Goal: Browse casually: Explore the website without a specific task or goal

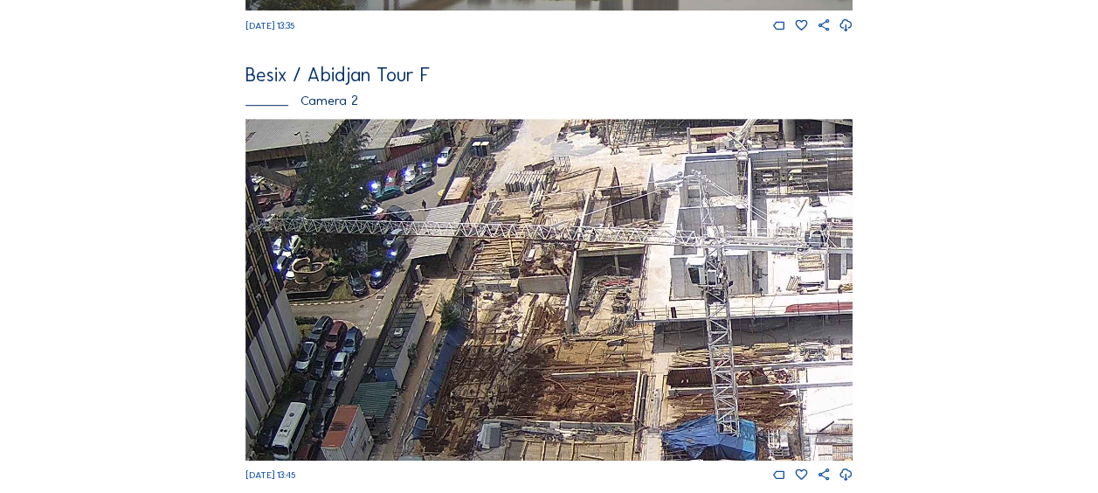
scroll to position [524, 0]
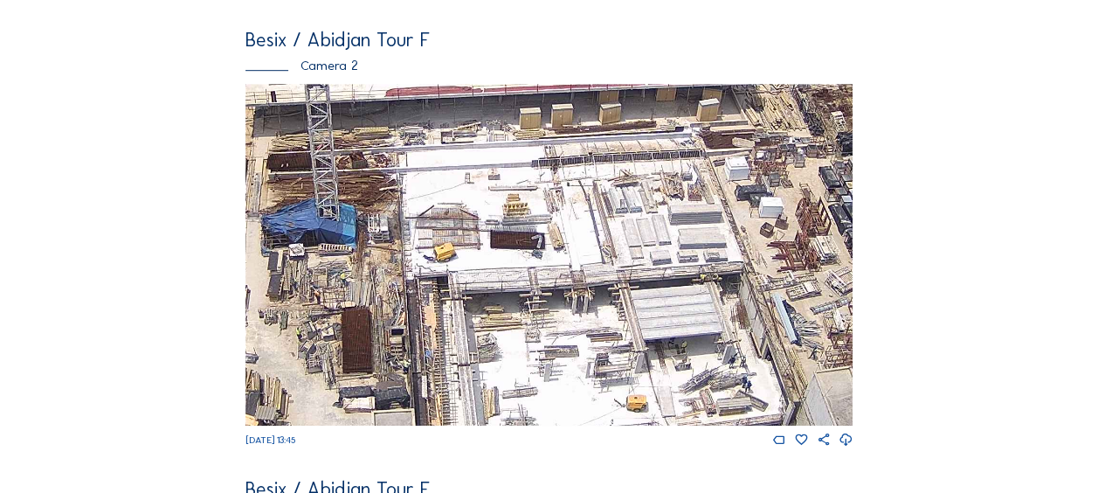
drag, startPoint x: 592, startPoint y: 314, endPoint x: 425, endPoint y: 194, distance: 205.8
click at [245, 147] on img at bounding box center [548, 254] width 607 height 341
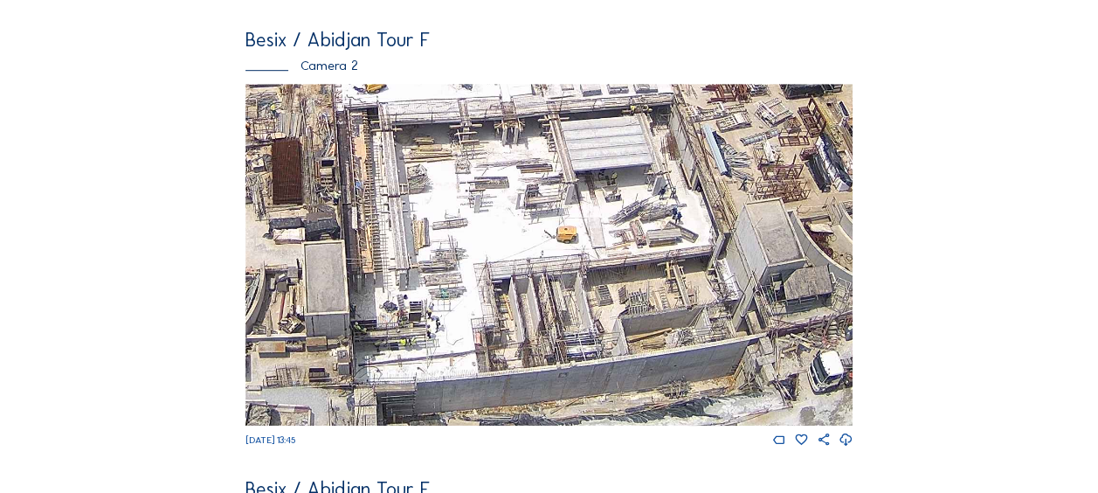
drag, startPoint x: 637, startPoint y: 348, endPoint x: 517, endPoint y: 151, distance: 230.0
click at [513, 145] on img at bounding box center [548, 254] width 607 height 341
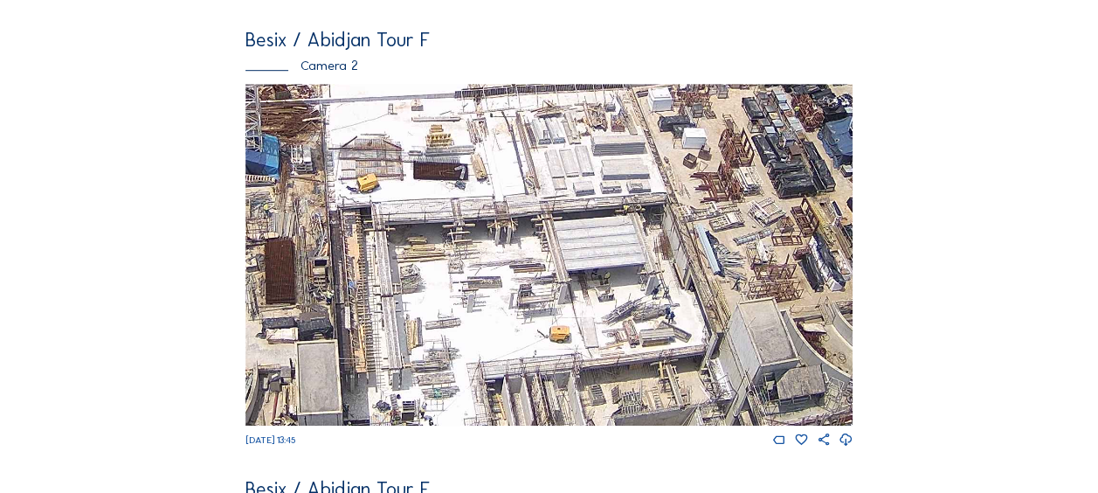
drag, startPoint x: 431, startPoint y: 197, endPoint x: 427, endPoint y: 309, distance: 111.9
click at [427, 309] on img at bounding box center [548, 254] width 607 height 341
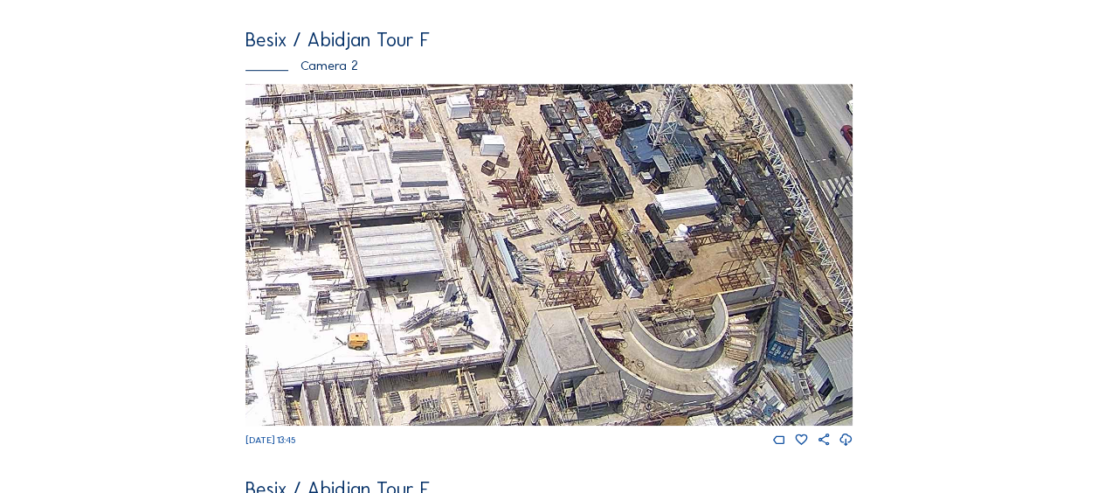
drag, startPoint x: 651, startPoint y: 250, endPoint x: 449, endPoint y: 257, distance: 201.8
click at [449, 257] on img at bounding box center [548, 254] width 607 height 341
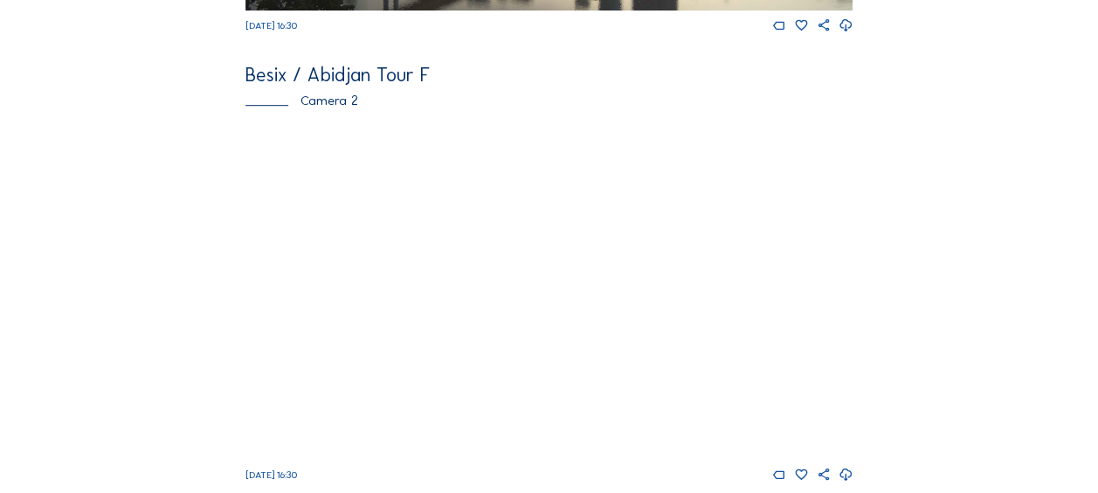
scroll to position [611, 0]
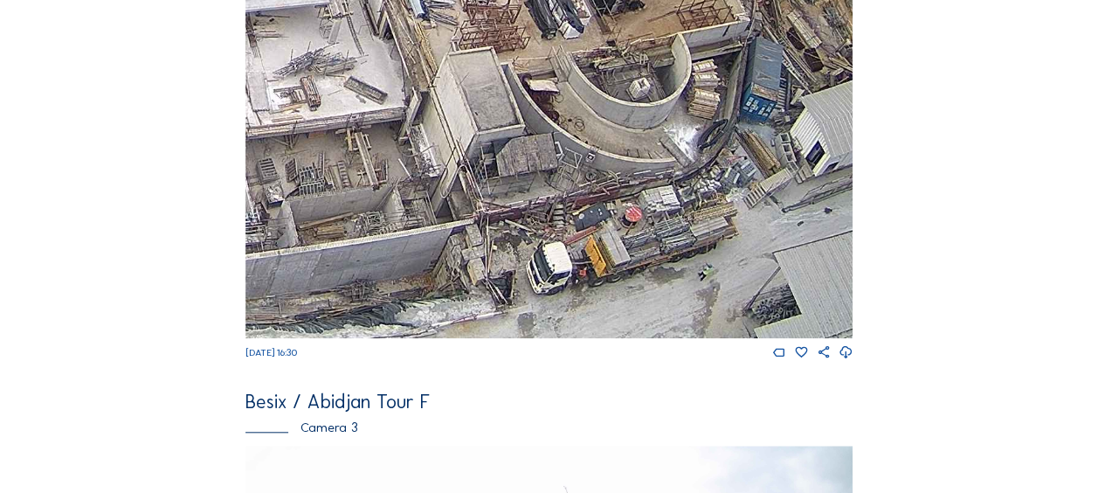
drag, startPoint x: 700, startPoint y: 253, endPoint x: 681, endPoint y: 232, distance: 28.4
click at [692, 210] on img at bounding box center [548, 167] width 607 height 341
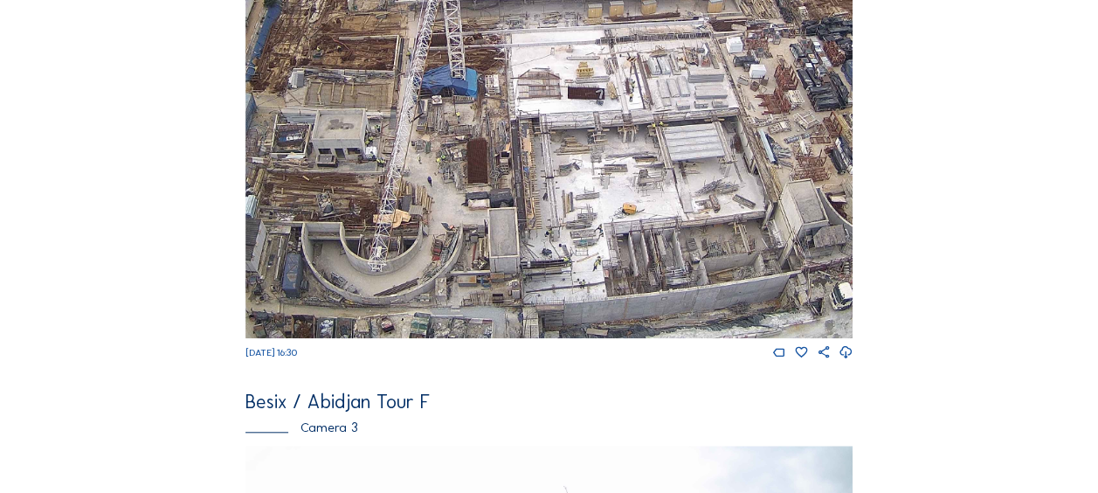
drag, startPoint x: 286, startPoint y: 236, endPoint x: 571, endPoint y: 174, distance: 291.4
click at [571, 174] on img at bounding box center [548, 167] width 607 height 341
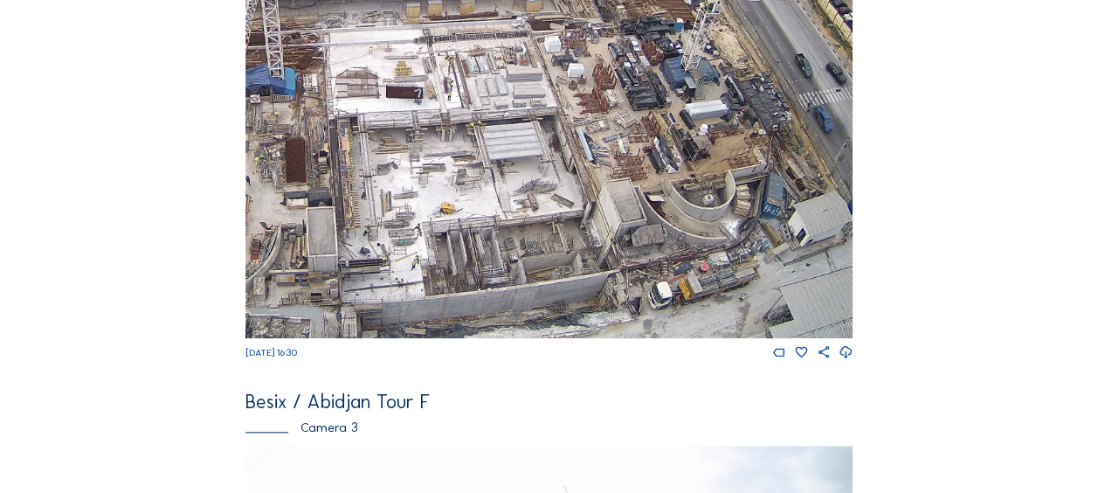
drag, startPoint x: 676, startPoint y: 222, endPoint x: 494, endPoint y: 167, distance: 189.8
click at [494, 167] on img at bounding box center [548, 167] width 607 height 341
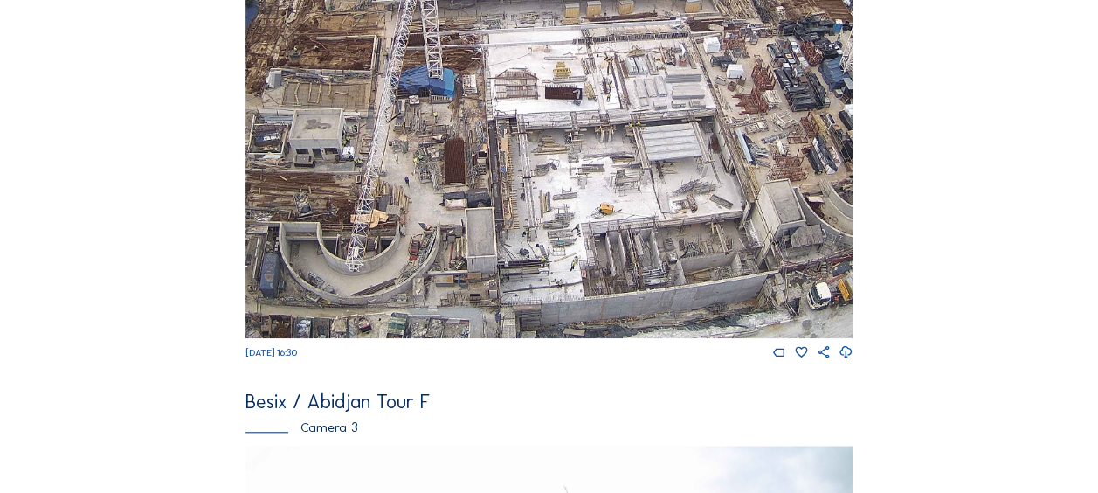
drag, startPoint x: 571, startPoint y: 288, endPoint x: 672, endPoint y: 283, distance: 100.6
click at [671, 285] on img at bounding box center [548, 167] width 607 height 341
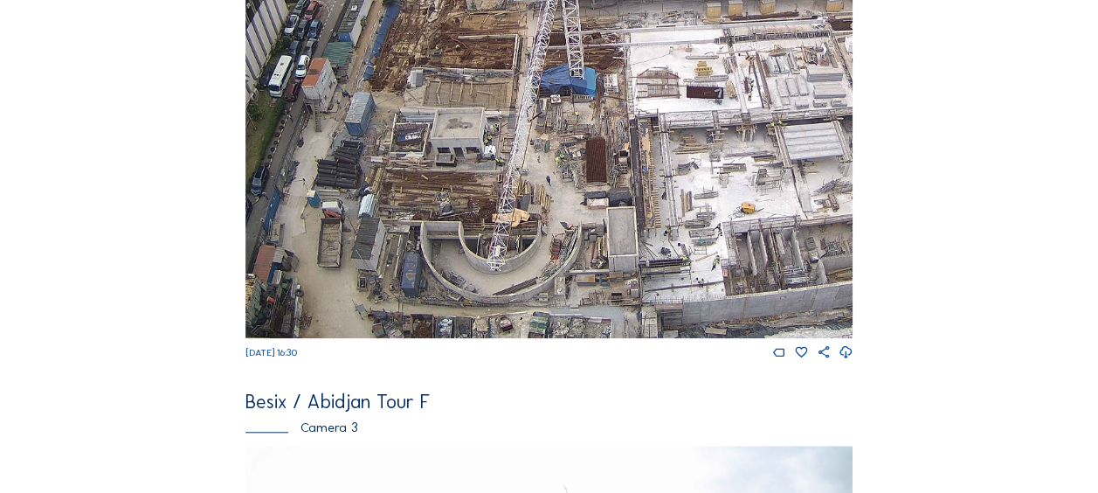
drag, startPoint x: 410, startPoint y: 304, endPoint x: 566, endPoint y: 292, distance: 156.8
click at [567, 292] on img at bounding box center [548, 167] width 607 height 341
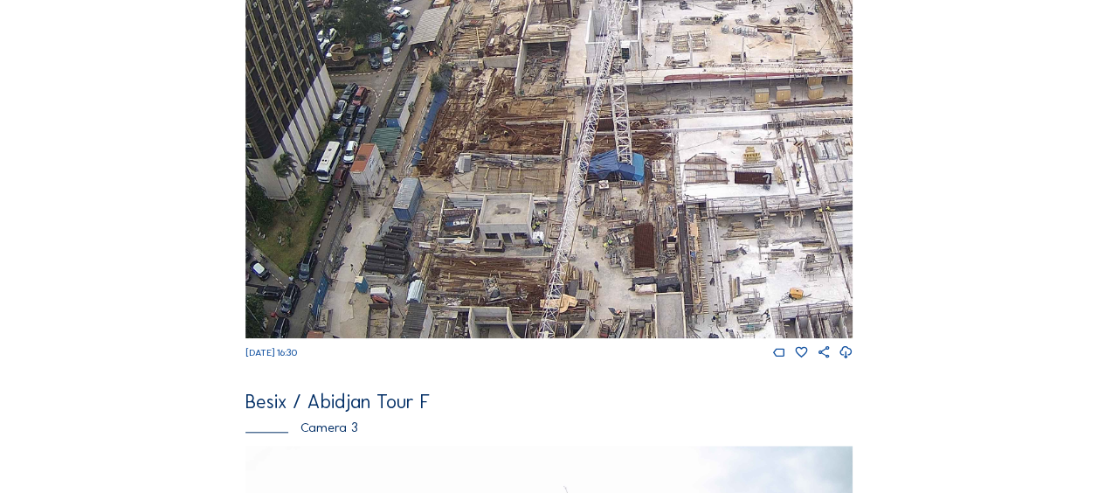
drag, startPoint x: 494, startPoint y: 124, endPoint x: 495, endPoint y: 144, distance: 20.1
click at [495, 144] on img at bounding box center [548, 167] width 607 height 341
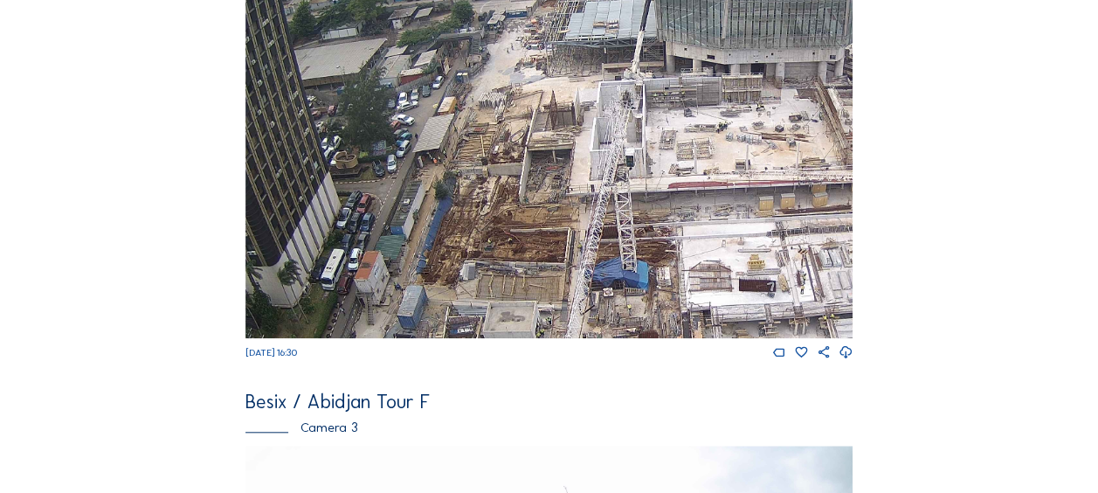
drag, startPoint x: 511, startPoint y: 63, endPoint x: 515, endPoint y: 170, distance: 107.5
click at [515, 170] on img at bounding box center [548, 167] width 607 height 341
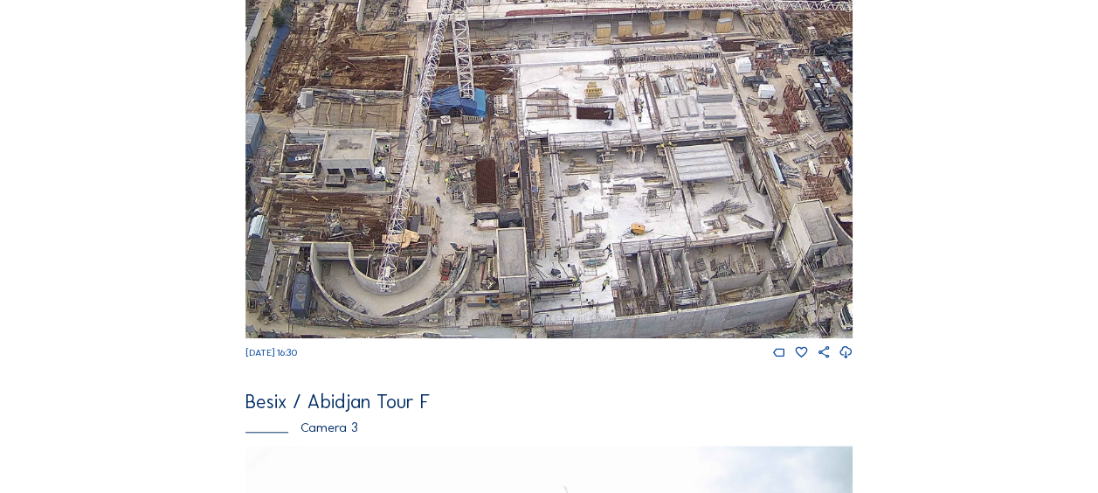
drag, startPoint x: 629, startPoint y: 259, endPoint x: 466, endPoint y: 87, distance: 236.6
click at [466, 87] on img at bounding box center [548, 167] width 607 height 341
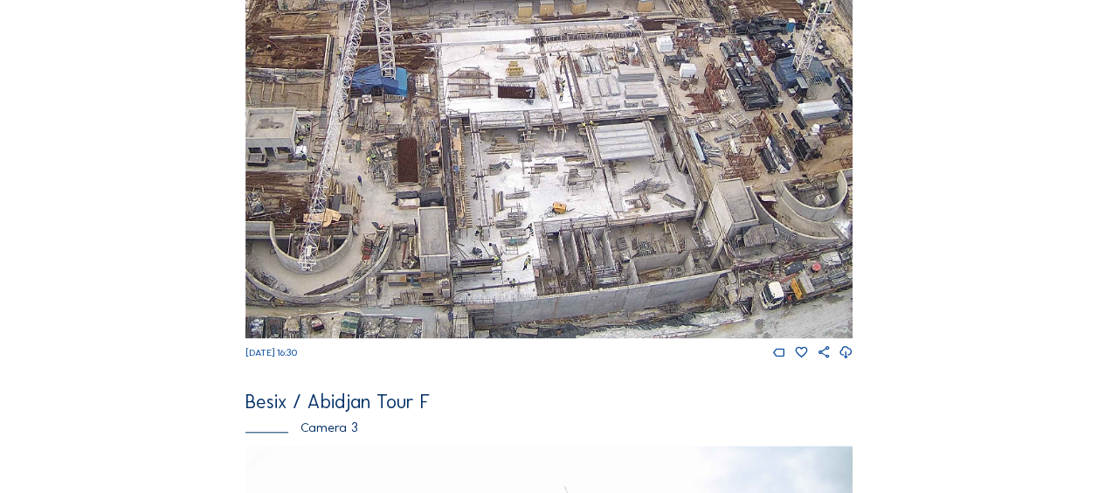
drag, startPoint x: 552, startPoint y: 202, endPoint x: 493, endPoint y: 122, distance: 99.2
click at [493, 122] on img at bounding box center [548, 167] width 607 height 341
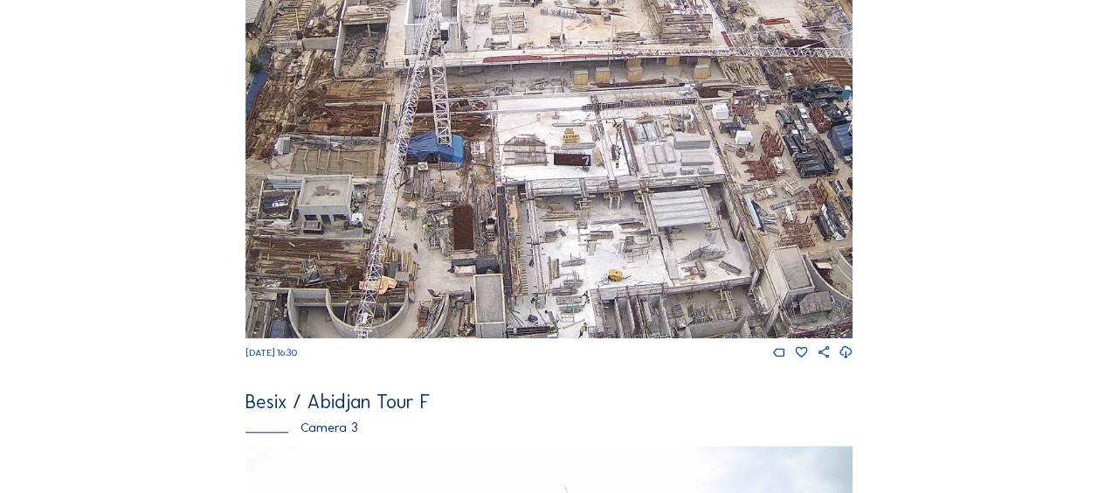
drag, startPoint x: 471, startPoint y: 260, endPoint x: 530, endPoint y: 258, distance: 59.4
click at [530, 258] on img at bounding box center [548, 167] width 607 height 341
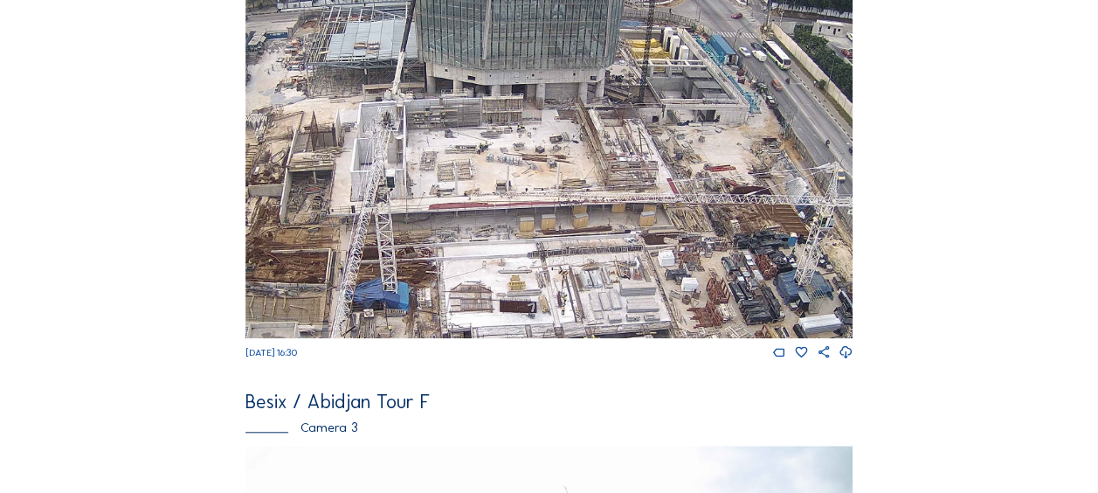
drag, startPoint x: 519, startPoint y: 77, endPoint x: 479, endPoint y: 215, distance: 143.7
click at [479, 216] on img at bounding box center [548, 167] width 607 height 341
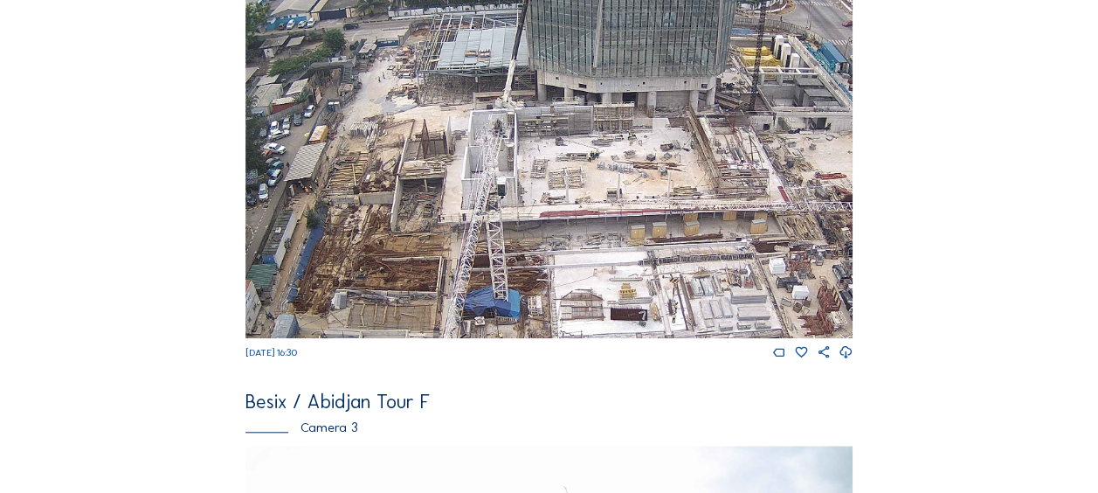
drag, startPoint x: 494, startPoint y: 160, endPoint x: 512, endPoint y: 161, distance: 17.5
click at [512, 161] on img at bounding box center [548, 167] width 607 height 341
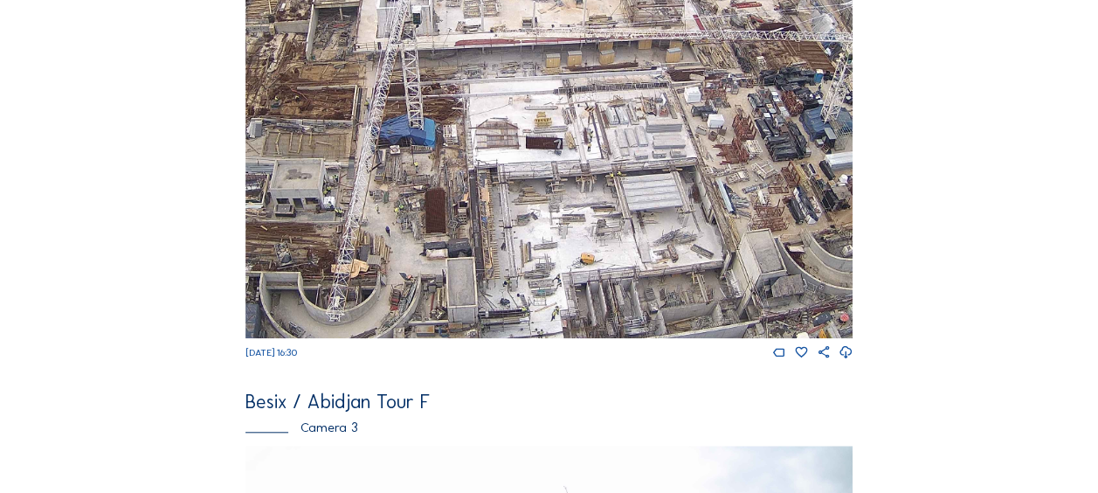
drag, startPoint x: 576, startPoint y: 247, endPoint x: 489, endPoint y: 79, distance: 189.8
click at [489, 79] on img at bounding box center [548, 167] width 607 height 341
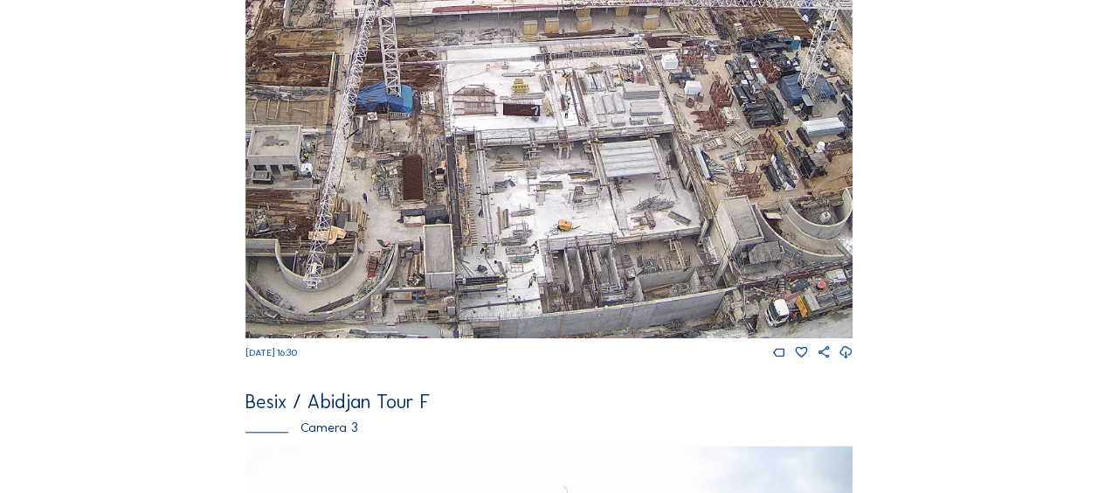
drag, startPoint x: 487, startPoint y: 176, endPoint x: 452, endPoint y: 117, distance: 68.9
click at [452, 117] on img at bounding box center [548, 167] width 607 height 341
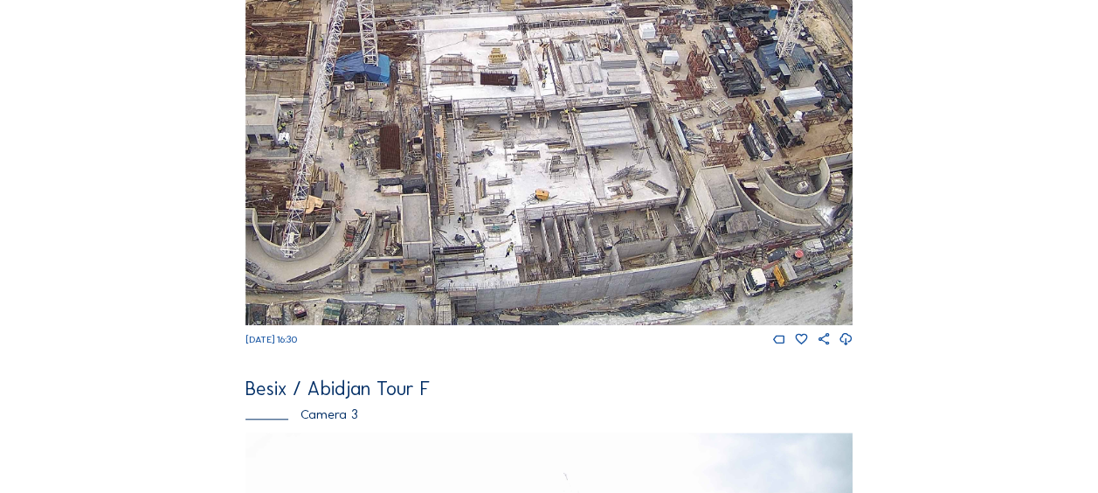
scroll to position [699, 0]
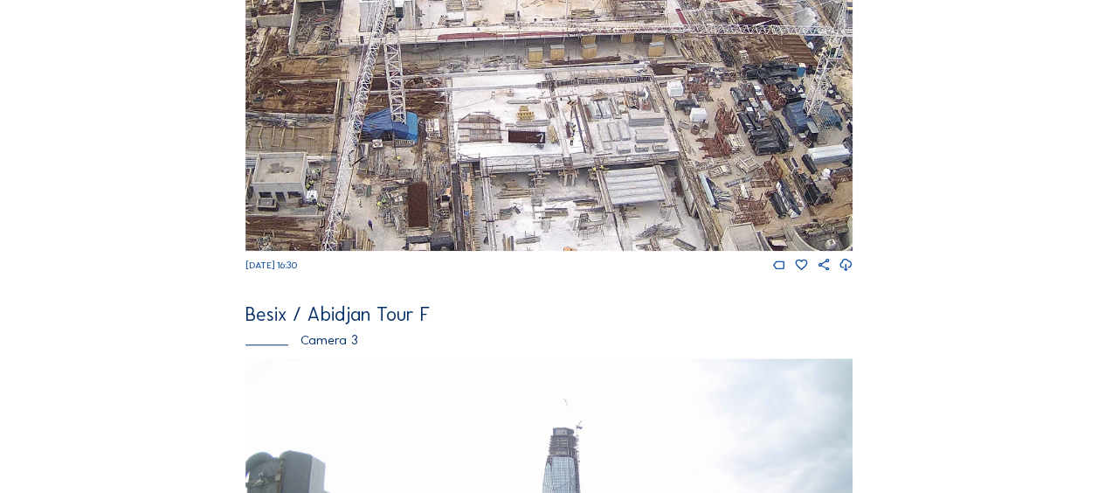
drag, startPoint x: 525, startPoint y: 100, endPoint x: 552, endPoint y: 231, distance: 133.8
click at [552, 231] on img at bounding box center [548, 79] width 607 height 341
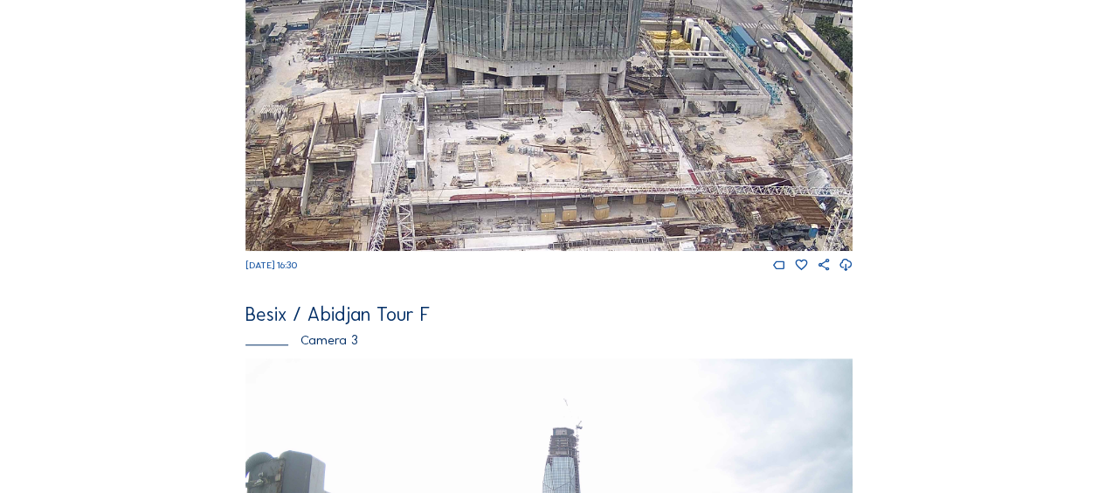
drag, startPoint x: 569, startPoint y: 110, endPoint x: 582, endPoint y: 271, distance: 161.1
click at [582, 271] on div "Tu 09 Sep 2025 16:30" at bounding box center [548, 91] width 607 height 364
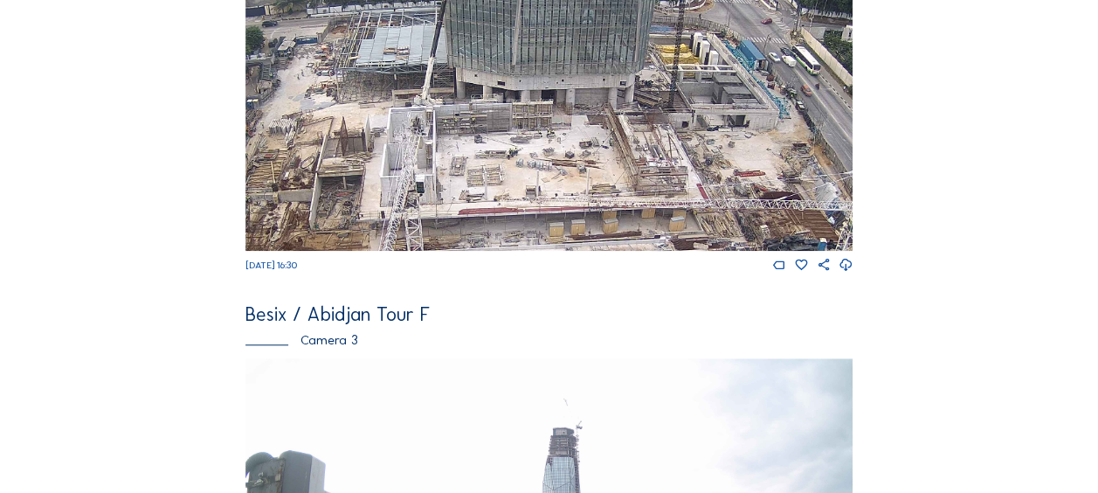
drag, startPoint x: 465, startPoint y: 100, endPoint x: 449, endPoint y: 77, distance: 27.6
click at [449, 77] on img at bounding box center [548, 79] width 607 height 341
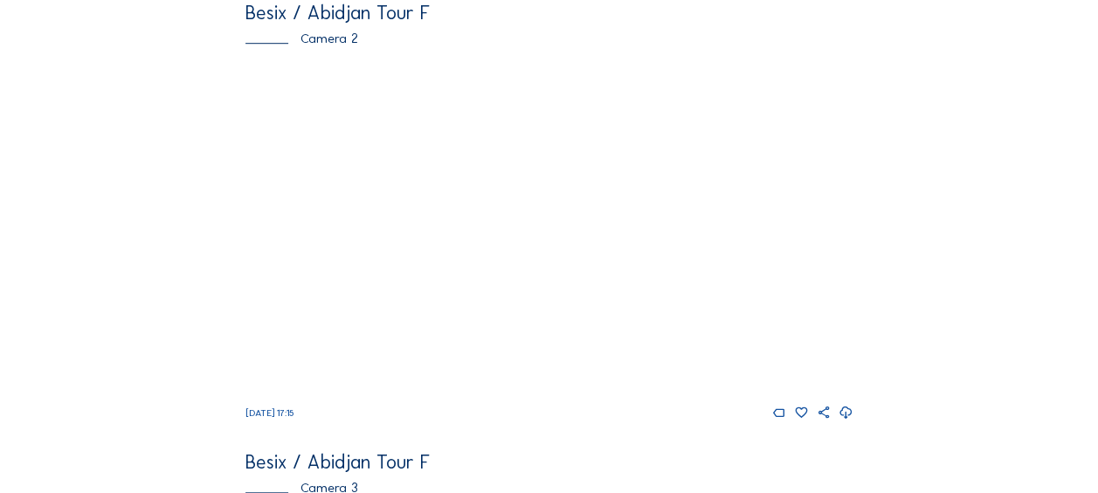
scroll to position [524, 0]
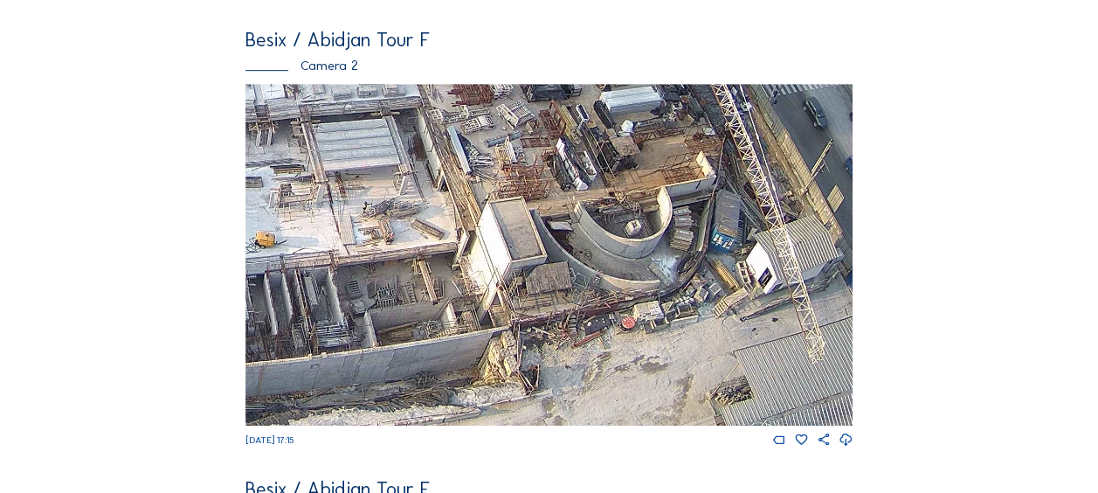
drag, startPoint x: 669, startPoint y: 309, endPoint x: 574, endPoint y: 114, distance: 217.5
click at [574, 114] on img at bounding box center [548, 254] width 607 height 341
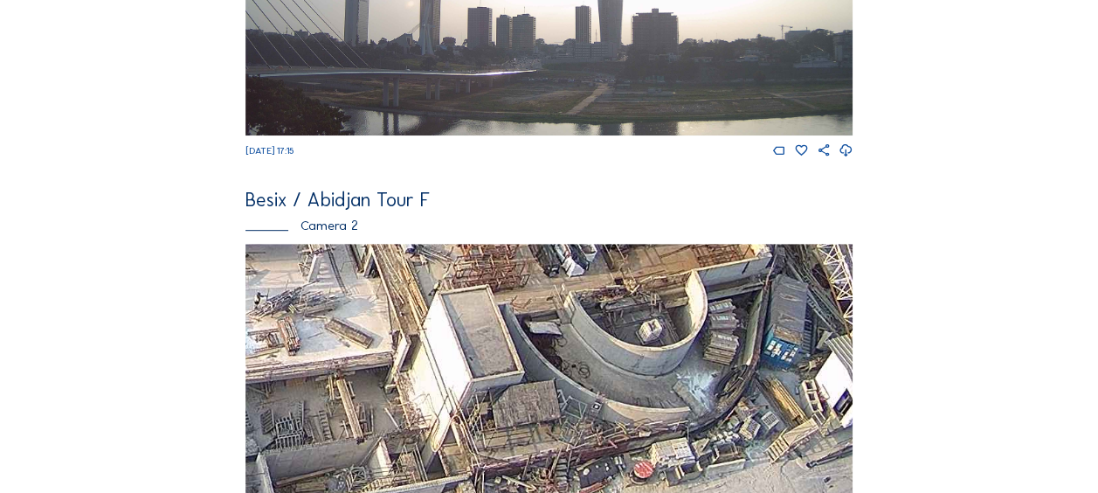
scroll to position [349, 0]
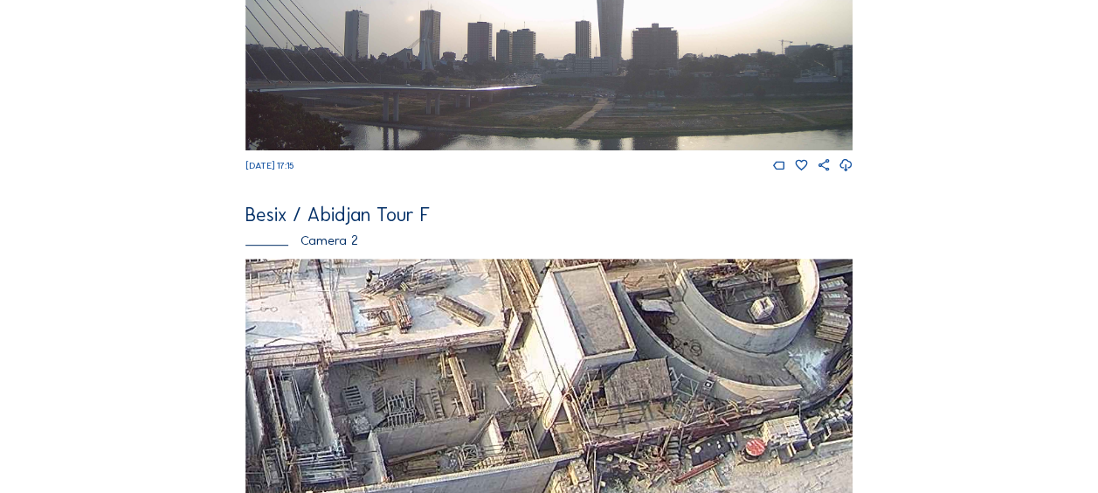
drag, startPoint x: 440, startPoint y: 409, endPoint x: 619, endPoint y: 229, distance: 253.8
click at [618, 229] on div "Besix / Abidjan Tour F Camera 2 [DATE] 17:15" at bounding box center [548, 413] width 607 height 417
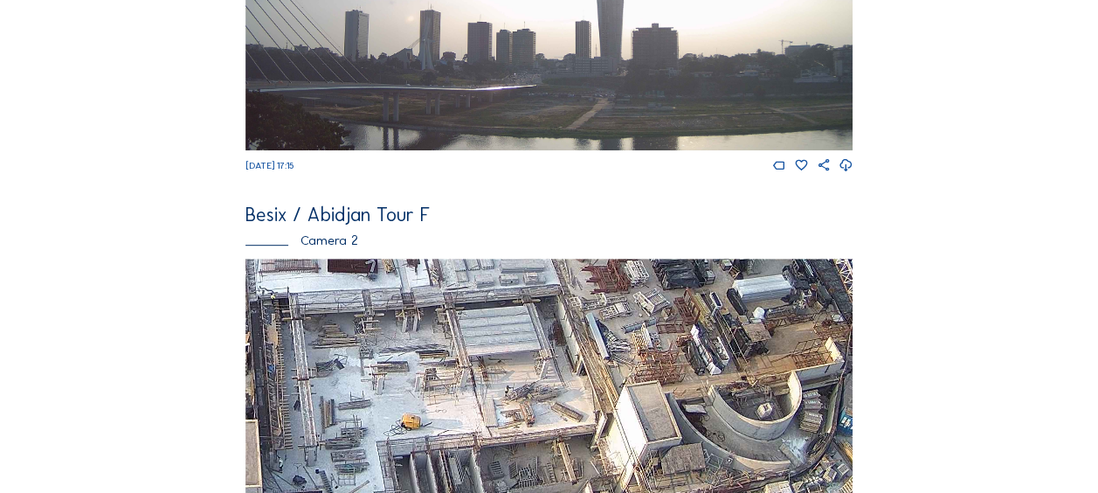
drag, startPoint x: 416, startPoint y: 444, endPoint x: 519, endPoint y: 304, distance: 173.6
click at [520, 297] on img at bounding box center [548, 428] width 607 height 341
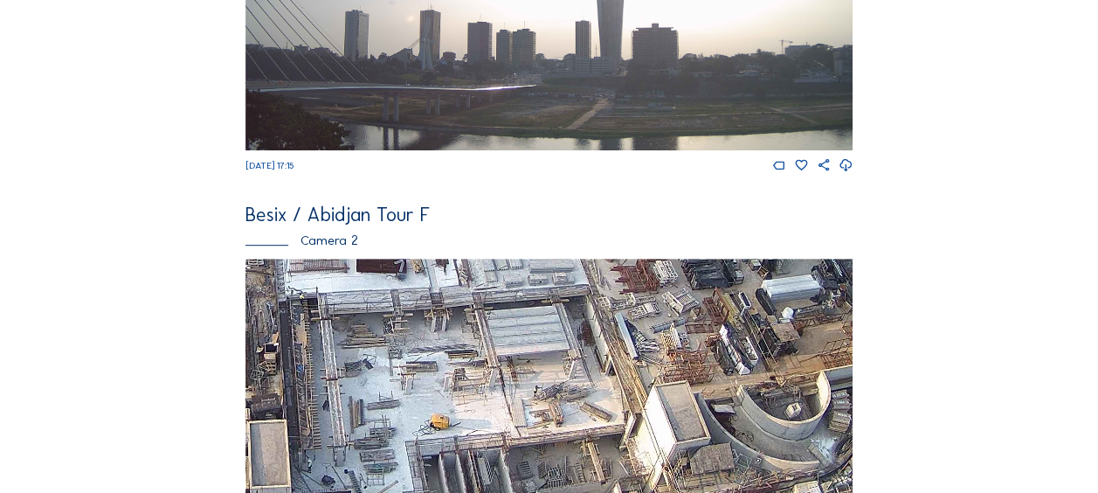
click at [364, 291] on img at bounding box center [548, 428] width 607 height 341
click at [341, 246] on div "Camera 2" at bounding box center [548, 239] width 607 height 13
click at [327, 222] on div "Besix / Abidjan Tour F" at bounding box center [548, 214] width 607 height 19
click at [262, 244] on div "Camera 2" at bounding box center [548, 239] width 607 height 13
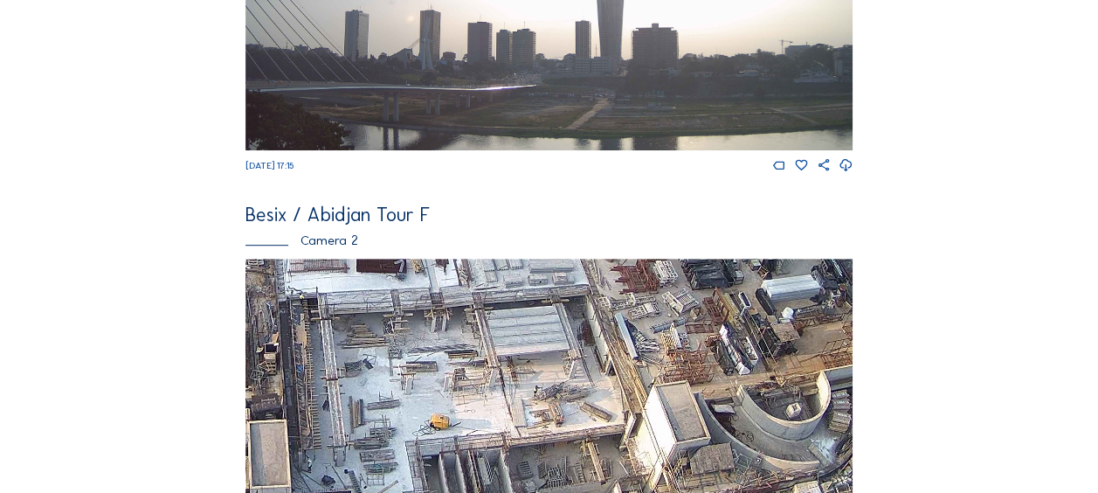
click at [251, 246] on div "Camera 2" at bounding box center [548, 239] width 607 height 13
click at [251, 245] on div "Camera 2" at bounding box center [548, 239] width 607 height 13
click at [322, 245] on div "Camera 2" at bounding box center [548, 239] width 607 height 13
click at [280, 223] on div "Besix / Abidjan Tour F" at bounding box center [548, 214] width 607 height 19
click at [337, 224] on div "Besix / Abidjan Tour F" at bounding box center [548, 214] width 607 height 19
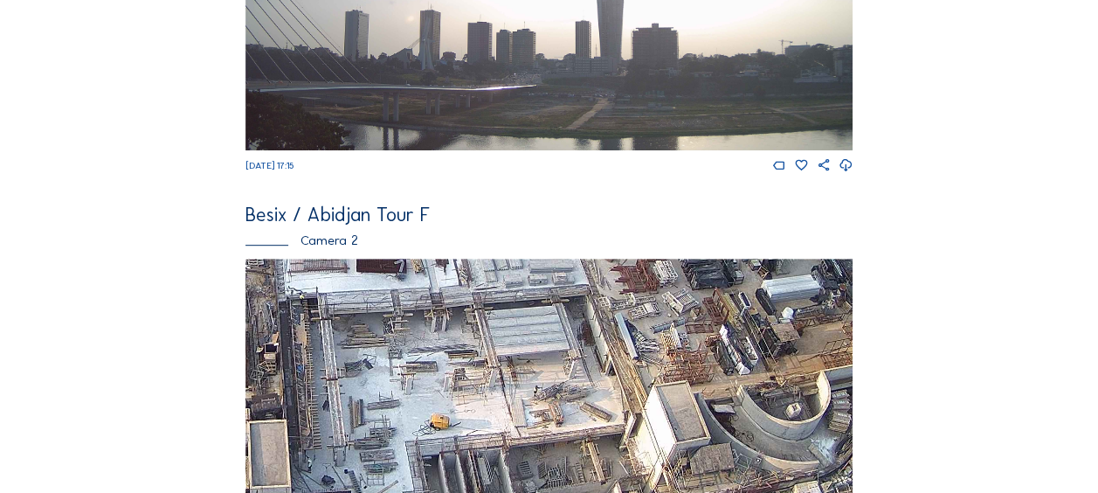
drag, startPoint x: 337, startPoint y: 227, endPoint x: 351, endPoint y: 245, distance: 22.4
click at [351, 245] on div "Camera 2" at bounding box center [548, 239] width 607 height 13
click at [348, 246] on div "Camera 2" at bounding box center [548, 239] width 607 height 13
drag, startPoint x: 348, startPoint y: 247, endPoint x: 318, endPoint y: 246, distance: 29.7
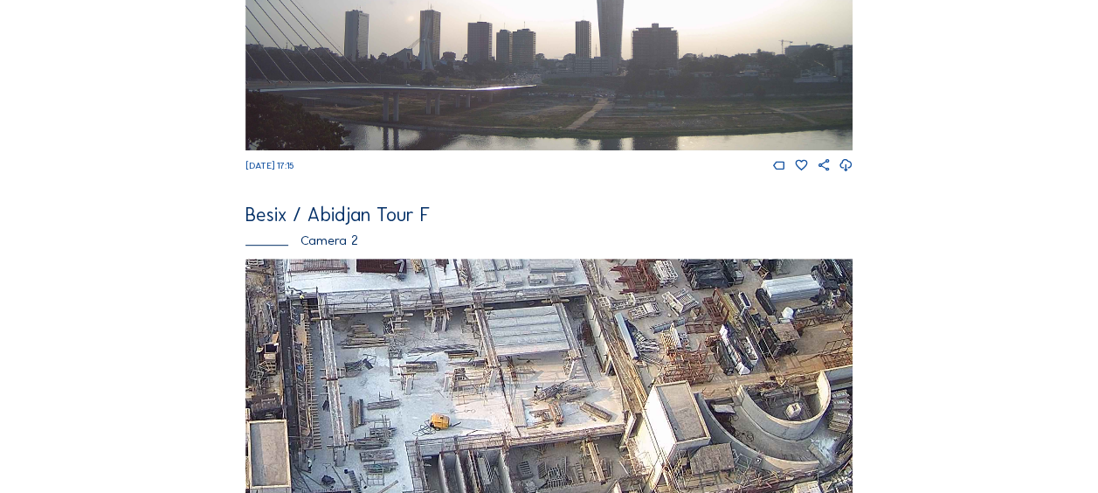
click at [318, 246] on div "Camera 2" at bounding box center [548, 239] width 607 height 13
click at [302, 277] on img at bounding box center [548, 428] width 607 height 341
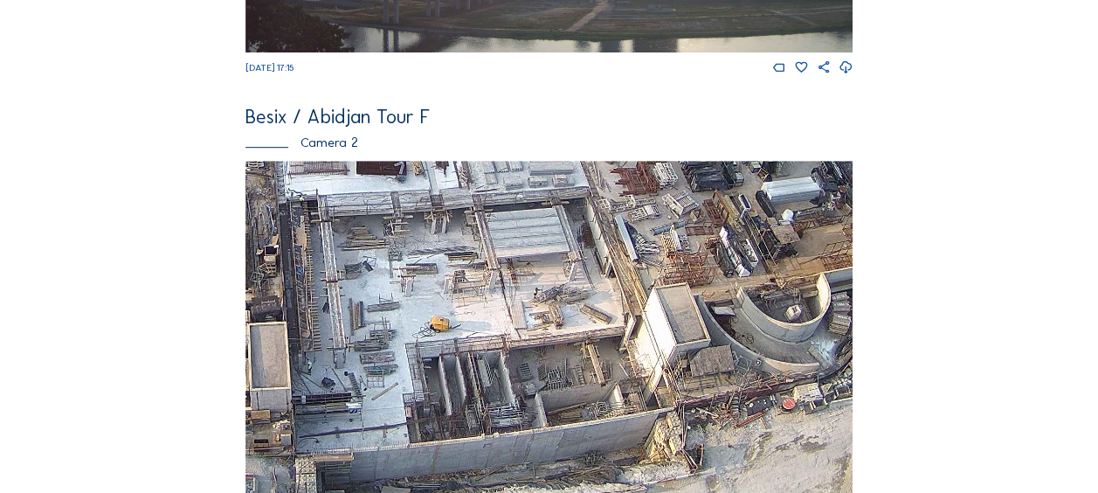
scroll to position [524, 0]
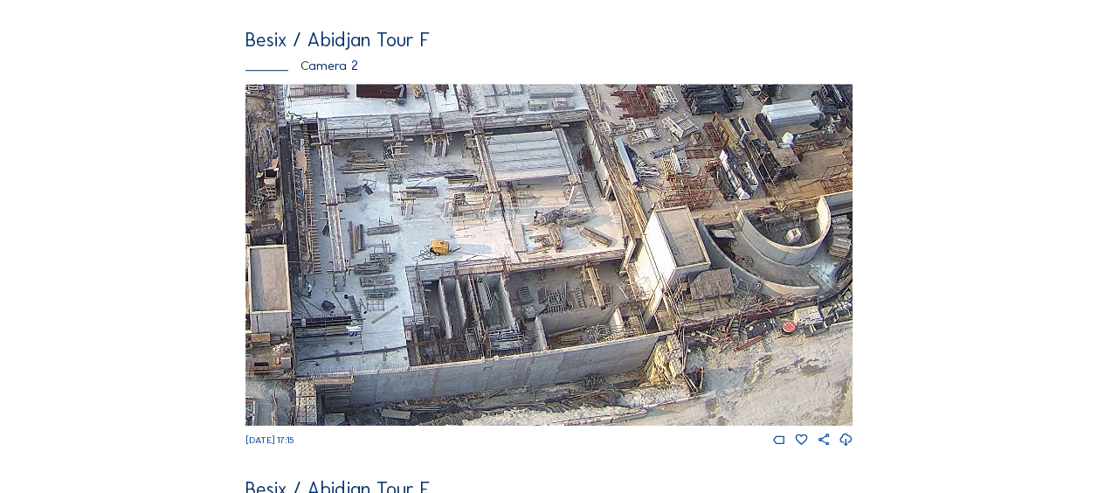
click at [286, 360] on img at bounding box center [548, 254] width 607 height 341
click at [303, 72] on div "Camera 2" at bounding box center [548, 65] width 607 height 13
click at [268, 70] on div "Camera 2" at bounding box center [548, 65] width 607 height 13
click at [272, 45] on div "Besix / Abidjan Tour F" at bounding box center [548, 40] width 607 height 19
click at [335, 50] on div "Besix / Abidjan Tour F" at bounding box center [548, 40] width 607 height 19
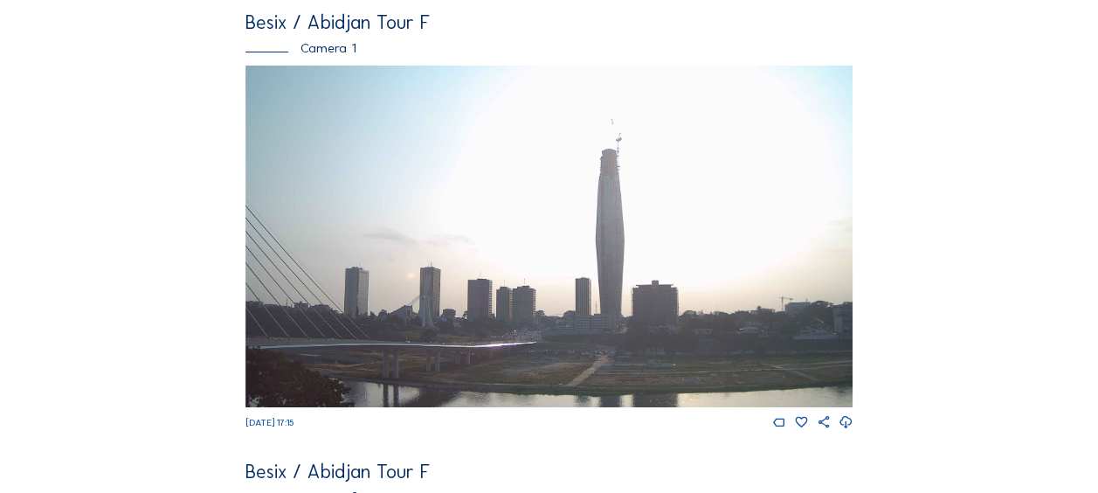
scroll to position [0, 0]
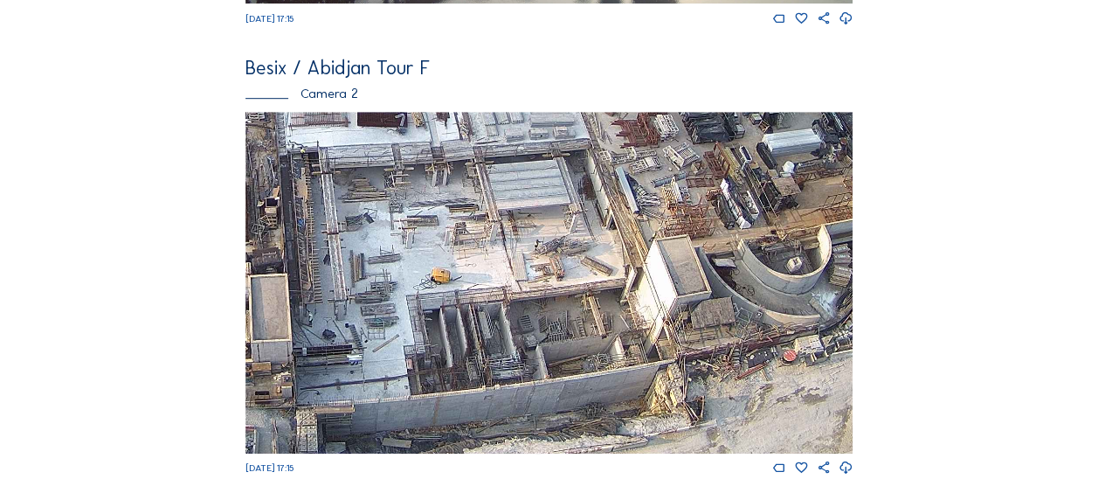
scroll to position [524, 0]
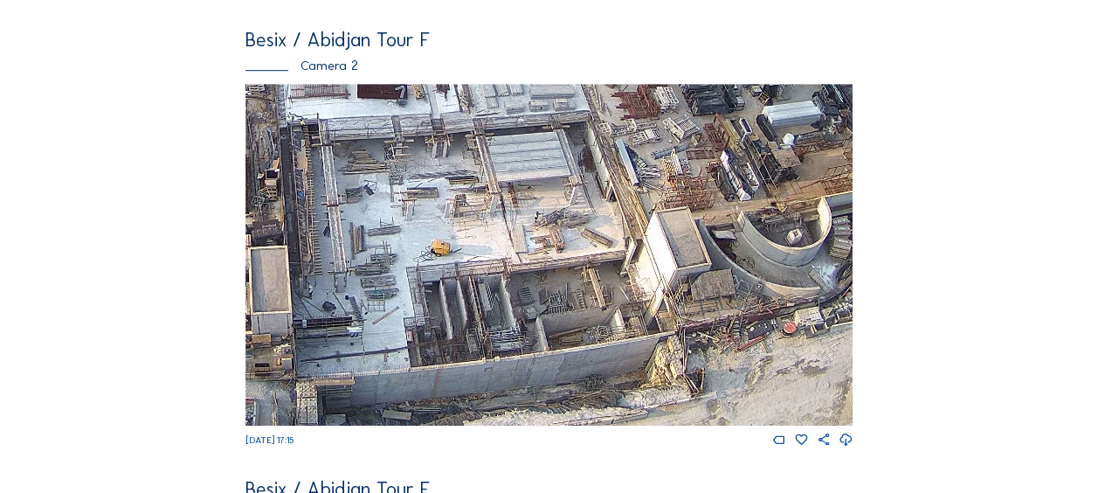
click at [320, 70] on div "Camera 2" at bounding box center [548, 65] width 607 height 13
click at [348, 72] on div "Camera 2" at bounding box center [548, 65] width 607 height 13
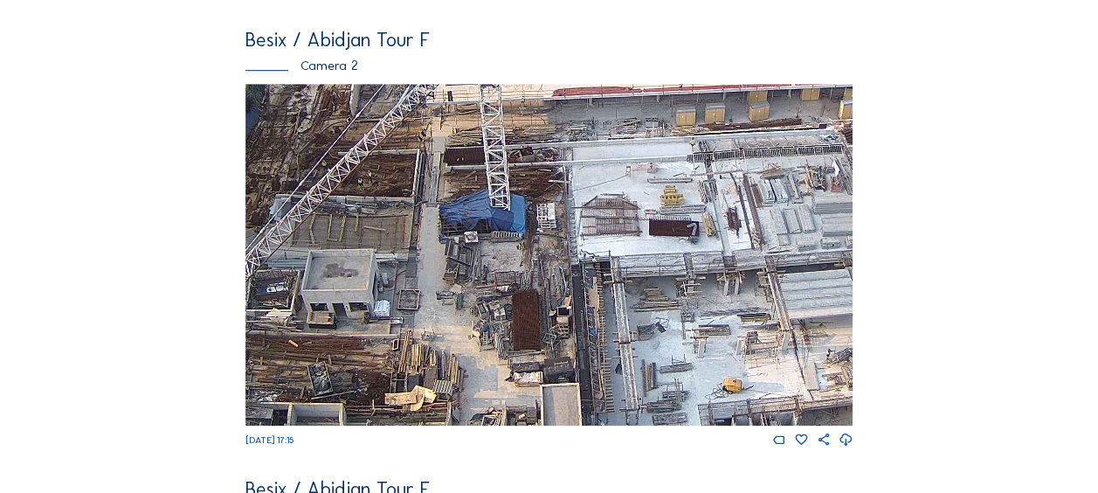
drag, startPoint x: 307, startPoint y: 203, endPoint x: 634, endPoint y: 363, distance: 364.0
click at [634, 363] on img at bounding box center [548, 254] width 607 height 341
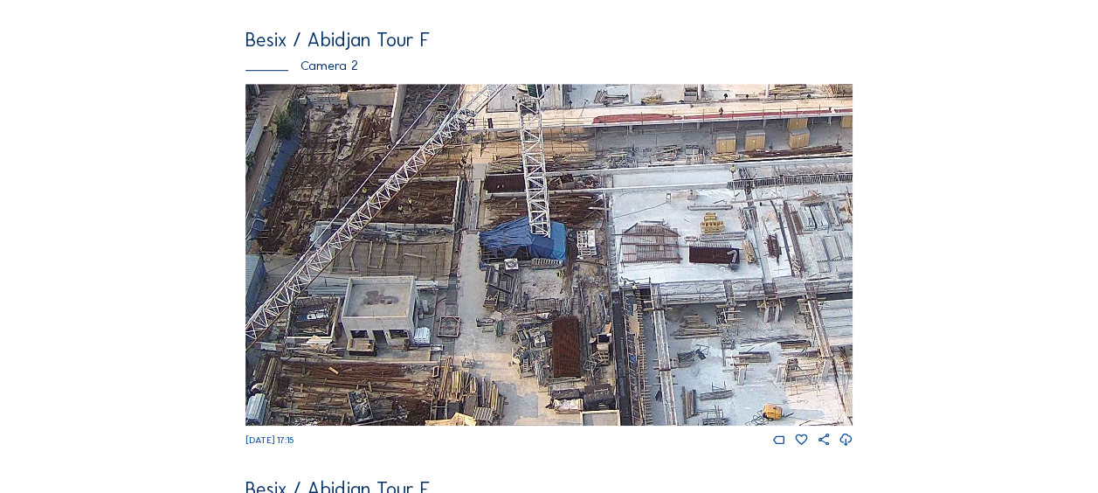
drag, startPoint x: 397, startPoint y: 204, endPoint x: 555, endPoint y: 423, distance: 269.5
click at [555, 422] on img at bounding box center [548, 254] width 607 height 341
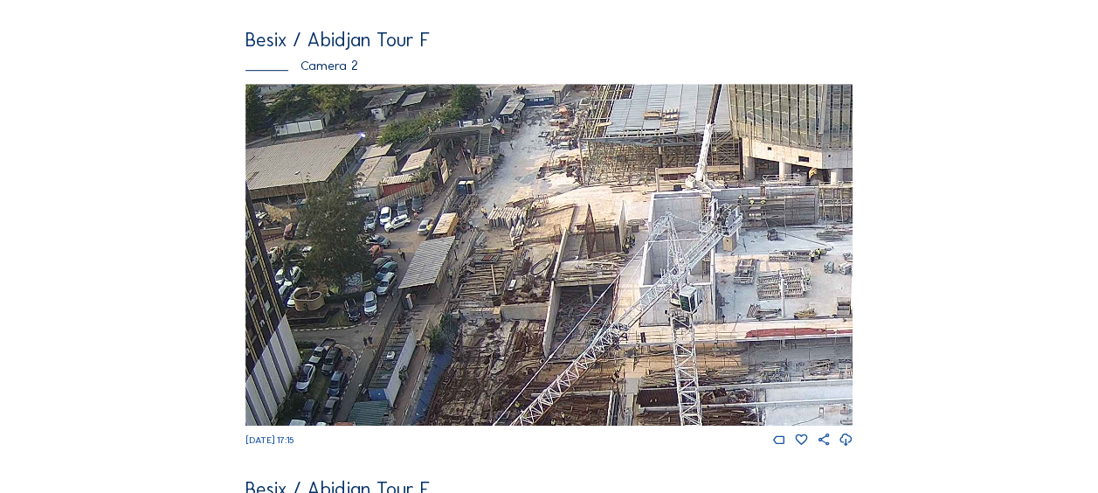
drag, startPoint x: 489, startPoint y: 210, endPoint x: 486, endPoint y: 220, distance: 11.0
click at [497, 264] on div "Besix / Abidjan Tour F Camera 2 Tu 09 Sep 2025 17:15" at bounding box center [548, 239] width 607 height 417
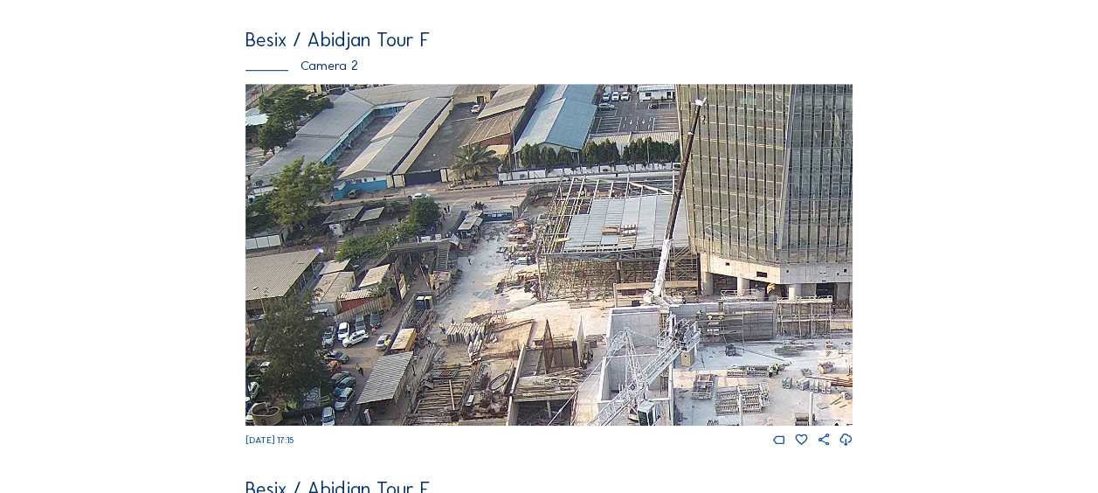
drag, startPoint x: 535, startPoint y: 158, endPoint x: 489, endPoint y: 268, distance: 119.4
click at [489, 268] on img at bounding box center [548, 254] width 607 height 341
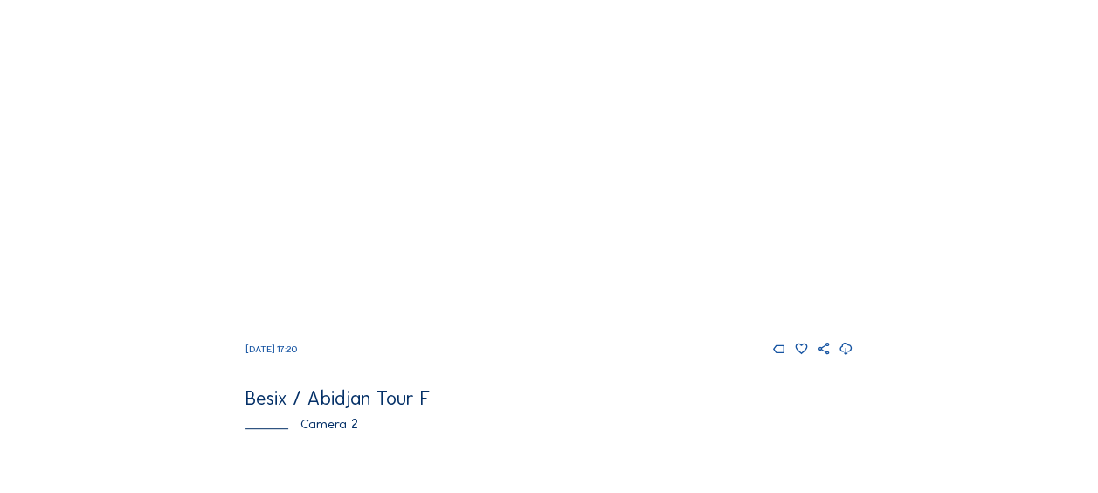
scroll to position [524, 0]
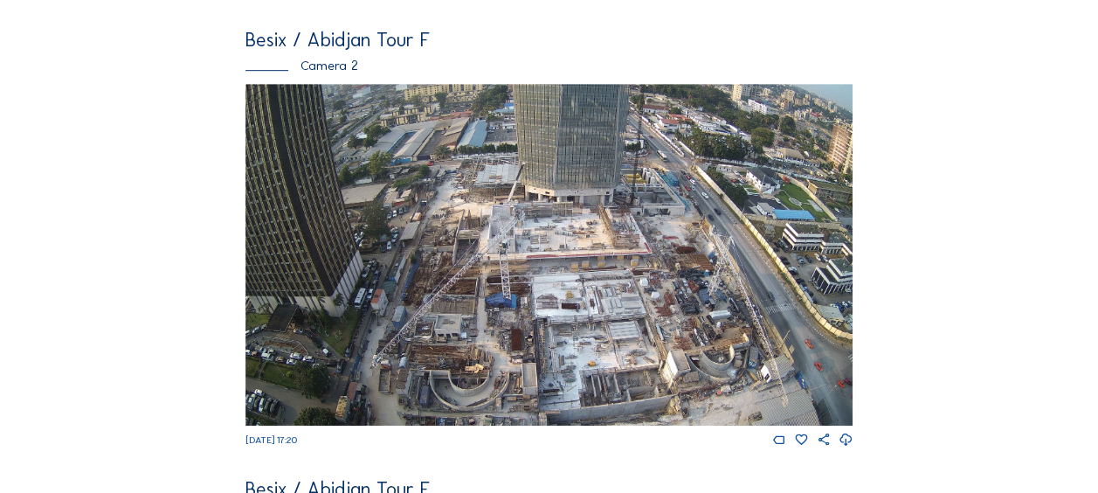
click at [29, 230] on div "Cameras Timelapses My C-Site Feed Photo Show Map Search Fullscreen Besix / Abid…" at bounding box center [549, 447] width 1098 height 1943
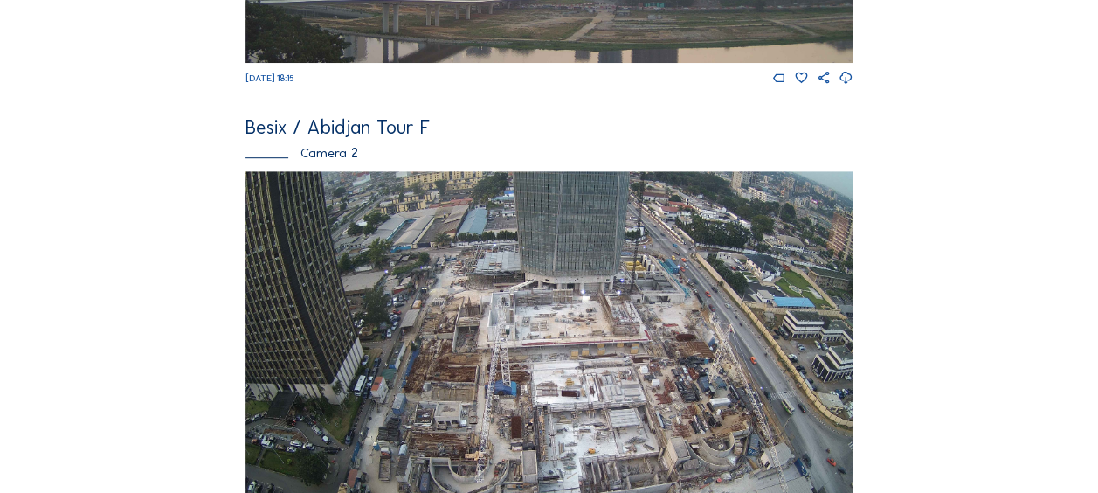
scroll to position [611, 0]
